Goal: Information Seeking & Learning: Learn about a topic

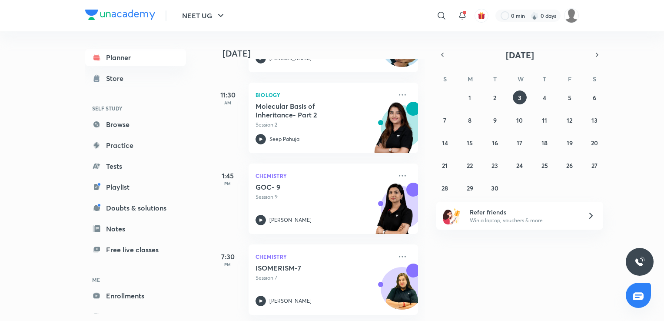
scroll to position [195, 0]
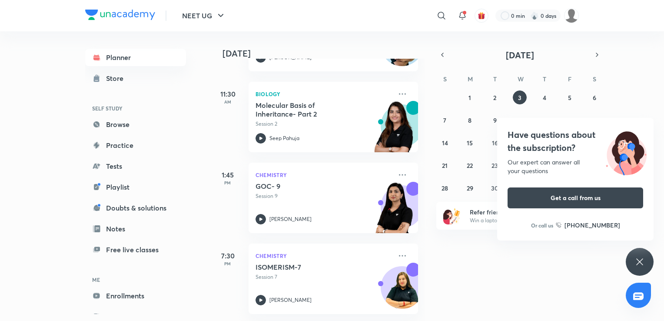
click at [649, 263] on div "Have questions about the subscription? Our expert can answer all your questions…" at bounding box center [639, 262] width 28 height 28
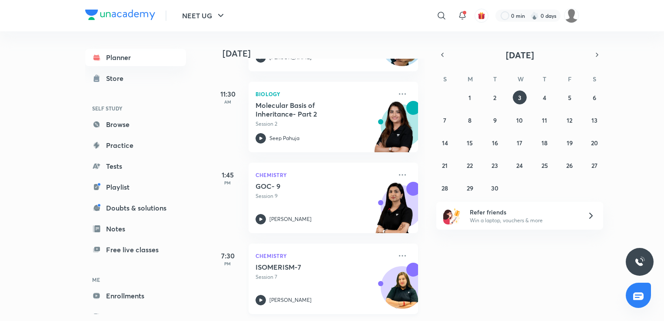
click at [260, 298] on icon at bounding box center [260, 299] width 3 height 3
